Goal: Transaction & Acquisition: Purchase product/service

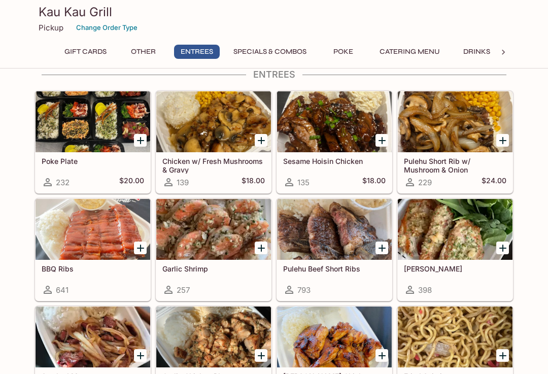
scroll to position [569, 0]
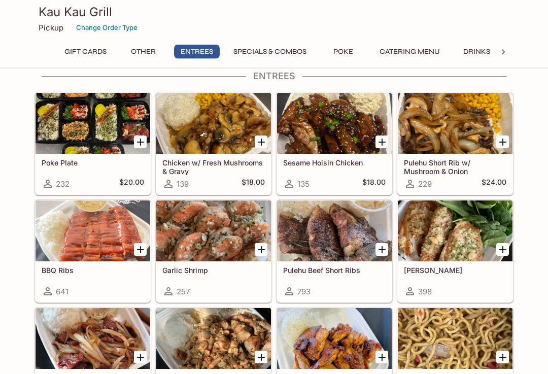
click at [92, 234] on div at bounding box center [93, 231] width 115 height 61
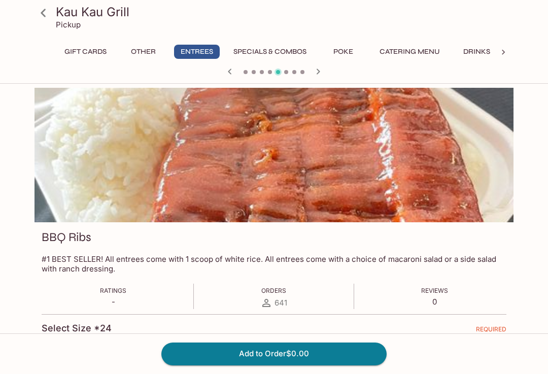
click at [418, 53] on button "Catering Menu" at bounding box center [410, 52] width 72 height 14
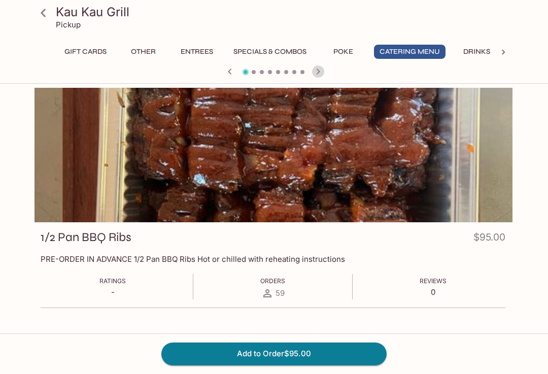
click at [319, 75] on icon "button" at bounding box center [318, 71] width 12 height 12
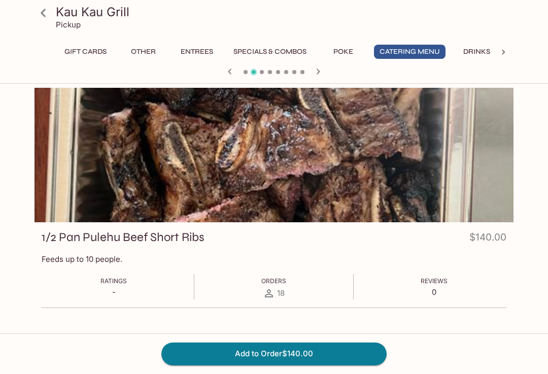
click at [319, 70] on icon "button" at bounding box center [318, 71] width 12 height 12
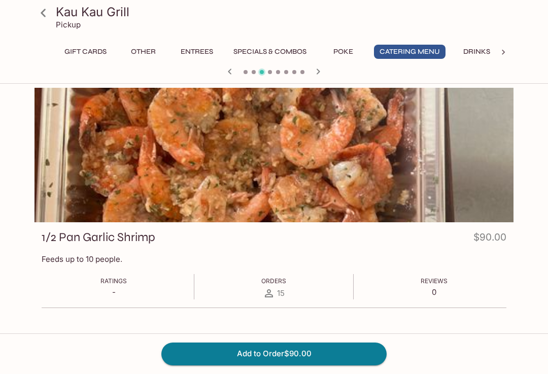
click at [320, 73] on icon "button" at bounding box center [318, 71] width 12 height 12
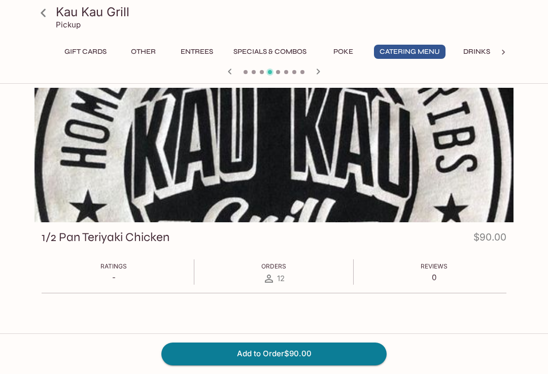
click at [317, 75] on icon "button" at bounding box center [318, 71] width 12 height 12
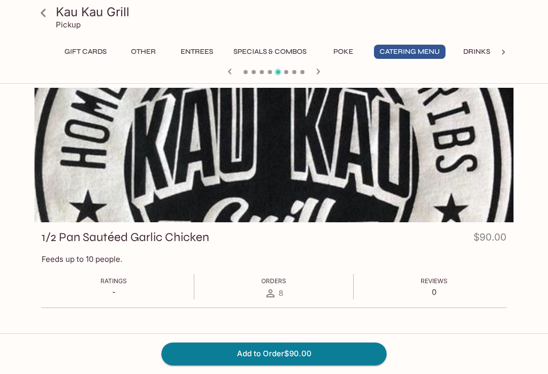
click at [317, 77] on icon "button" at bounding box center [318, 71] width 12 height 12
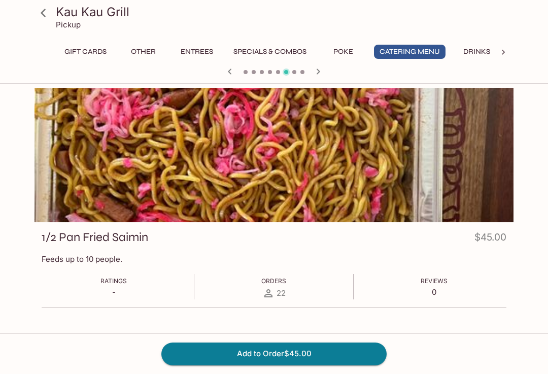
click at [320, 73] on icon "button" at bounding box center [318, 71] width 12 height 12
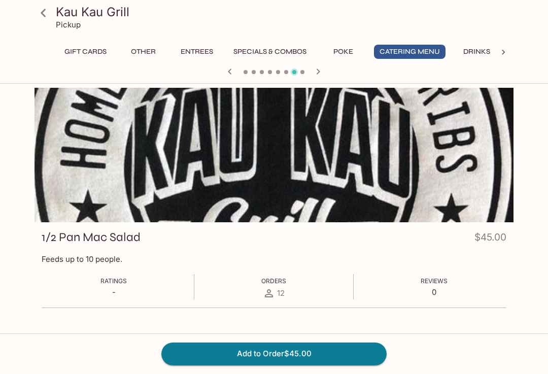
click at [313, 76] on icon "button" at bounding box center [318, 71] width 12 height 12
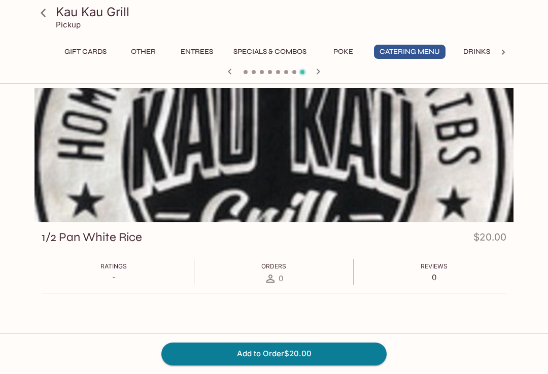
click at [202, 48] on button "Entrees" at bounding box center [197, 52] width 46 height 14
